Goal: Task Accomplishment & Management: Complete application form

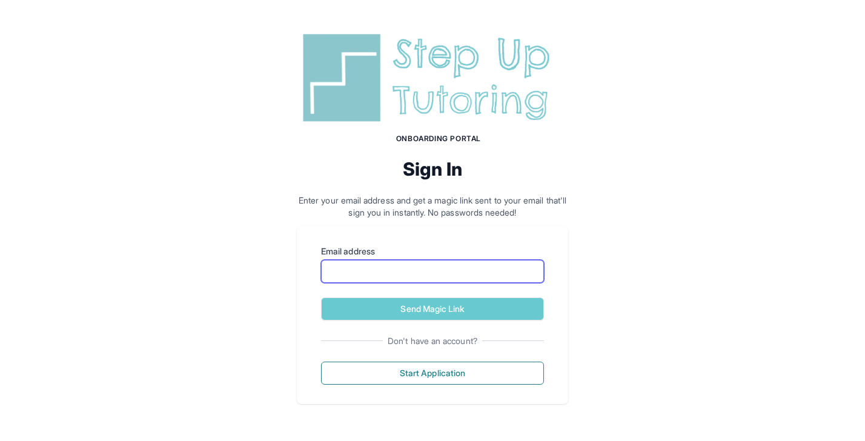
click at [397, 271] on input "Email address" at bounding box center [432, 271] width 223 height 23
type input "**********"
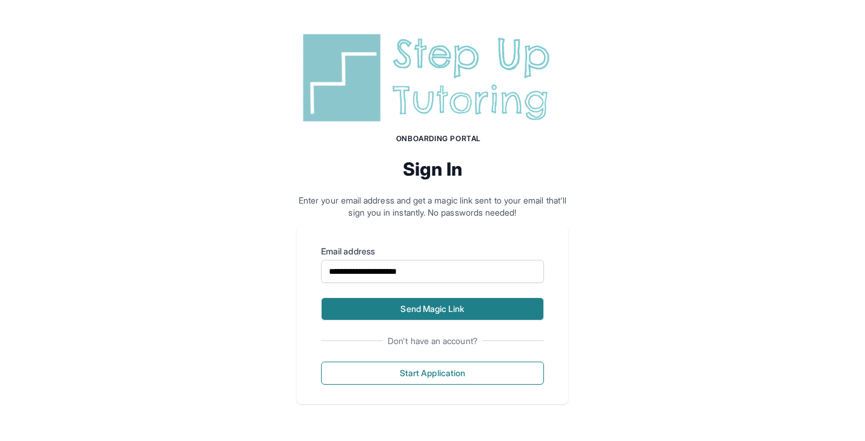
click at [425, 314] on button "Send Magic Link" at bounding box center [432, 308] width 223 height 23
